Goal: Navigation & Orientation: Find specific page/section

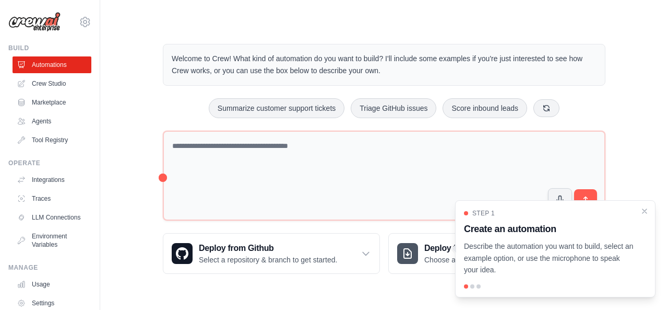
click at [663, 202] on div "Welcome to Crew! What kind of automation do you want to build? I'll include som…" at bounding box center [384, 158] width 568 height 263
click at [641, 214] on icon "Close walkthrough" at bounding box center [644, 210] width 9 height 9
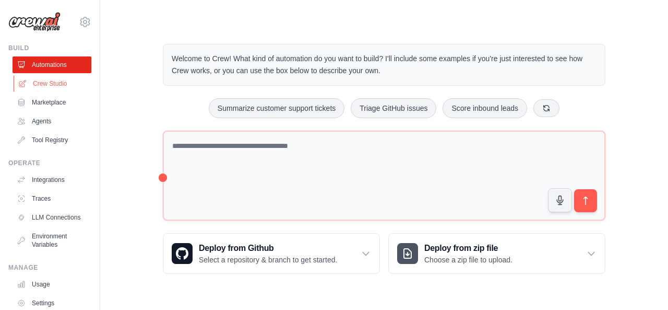
click at [61, 85] on link "Crew Studio" at bounding box center [53, 83] width 79 height 17
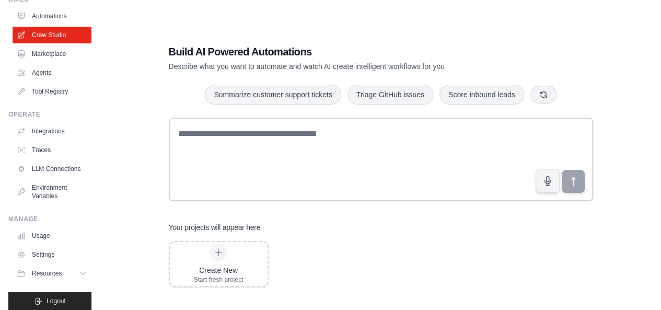
scroll to position [65, 0]
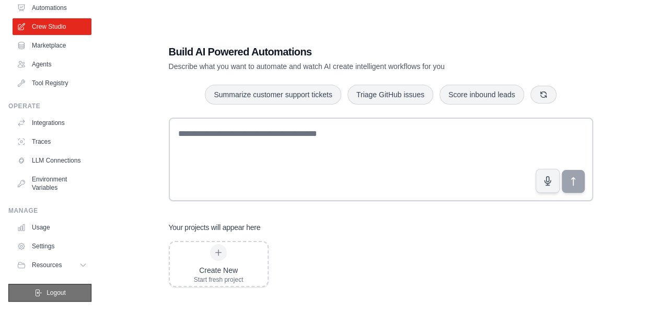
click at [47, 292] on span "Logout" at bounding box center [55, 292] width 19 height 8
